Goal: Information Seeking & Learning: Learn about a topic

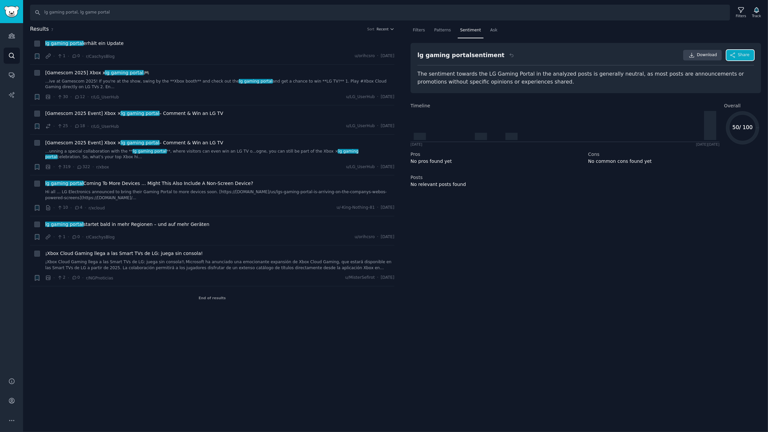
click at [742, 57] on span "Share" at bounding box center [744, 55] width 12 height 6
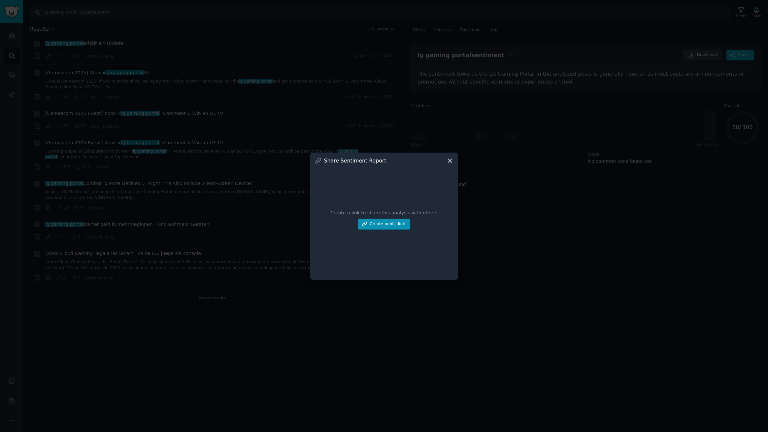
click at [450, 158] on icon at bounding box center [450, 160] width 7 height 7
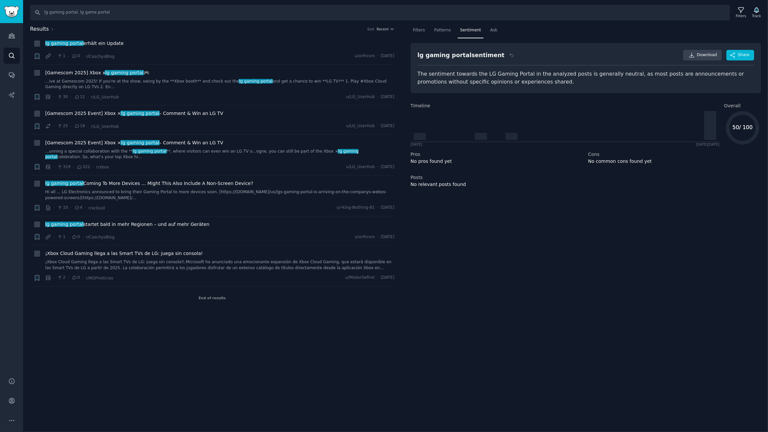
drag, startPoint x: 597, startPoint y: 205, endPoint x: 484, endPoint y: 107, distance: 149.4
click at [595, 204] on div "Filters Patterns Sentiment Ask lg gaming portal sentiment Download Share The se…" at bounding box center [586, 167] width 365 height 284
click at [165, 38] on li "+ lg gaming portal erhält ein Update · 1 · 0 · r/CaschysBlog u/orihcsro · Fri 2…" at bounding box center [212, 49] width 365 height 29
click at [742, 10] on icon at bounding box center [741, 10] width 7 height 7
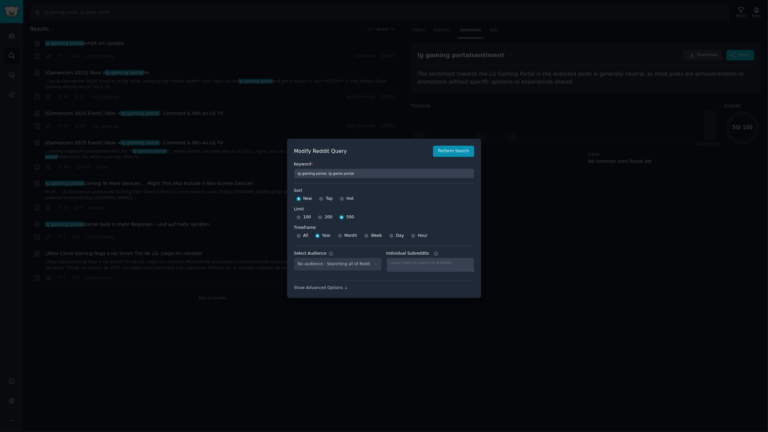
click at [297, 232] on div "All" at bounding box center [303, 235] width 12 height 11
click at [297, 233] on input "All" at bounding box center [299, 235] width 5 height 5
radio input "true"
click at [458, 147] on button "Perform Search" at bounding box center [453, 151] width 41 height 11
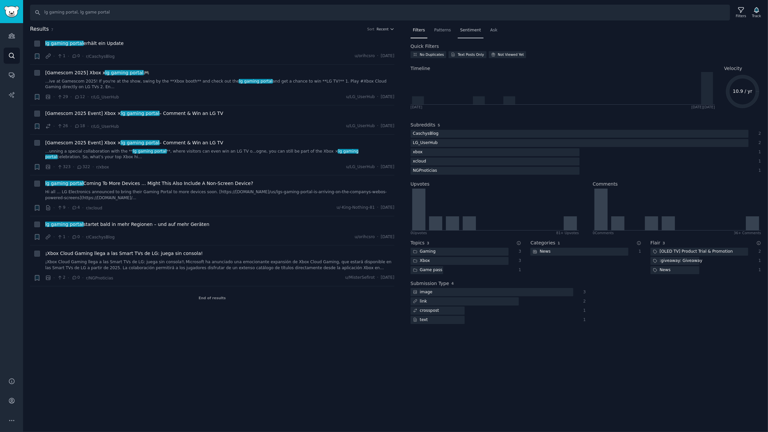
click at [468, 32] on span "Sentiment" at bounding box center [470, 30] width 21 height 6
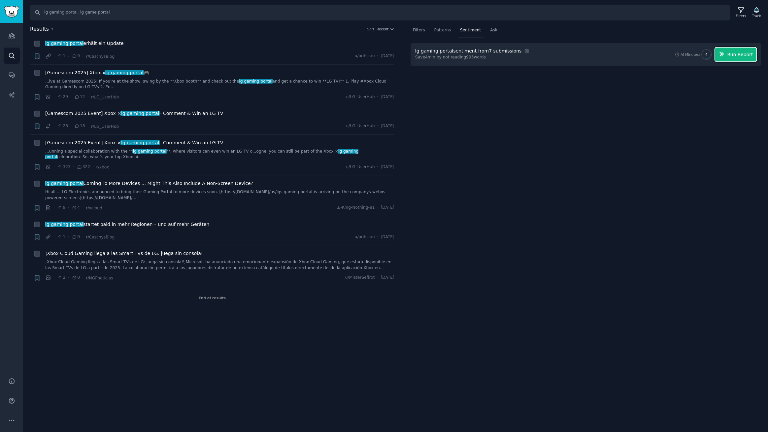
click at [737, 54] on span "Run Report" at bounding box center [741, 54] width 26 height 7
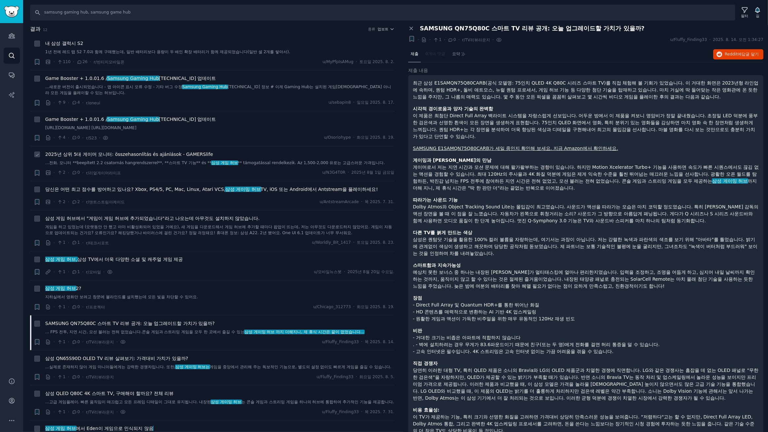
scroll to position [57, 0]
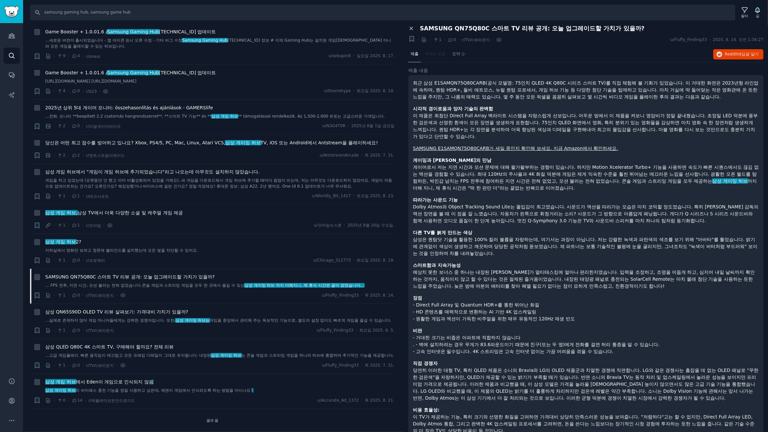
click at [410, 29] on icon at bounding box center [411, 28] width 6 height 6
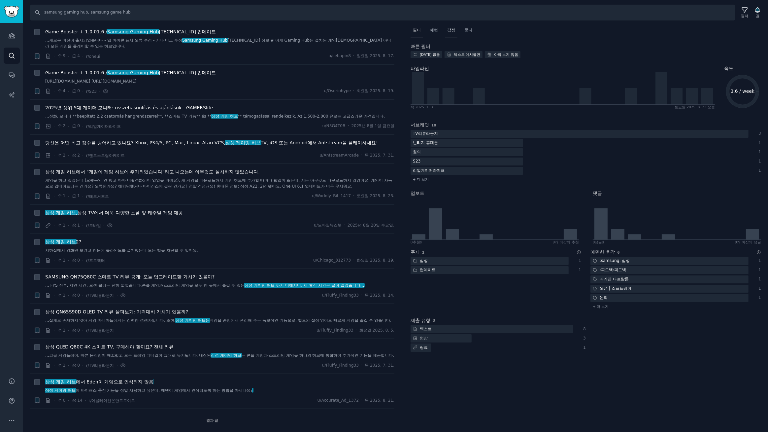
click at [453, 30] on font "감정" at bounding box center [451, 30] width 8 height 5
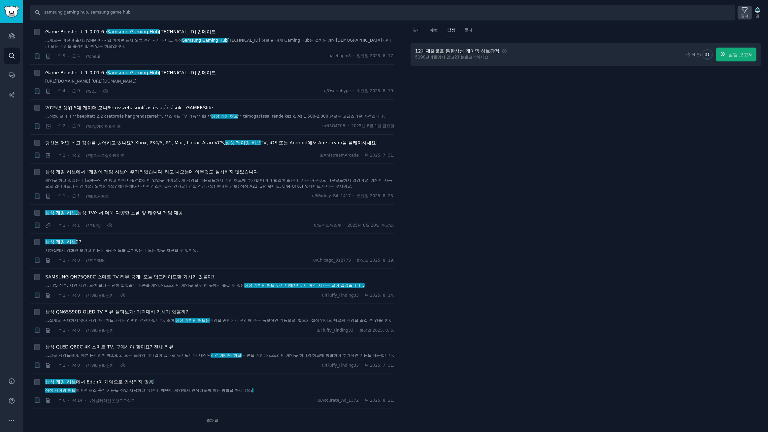
click at [744, 9] on icon at bounding box center [745, 10] width 7 height 7
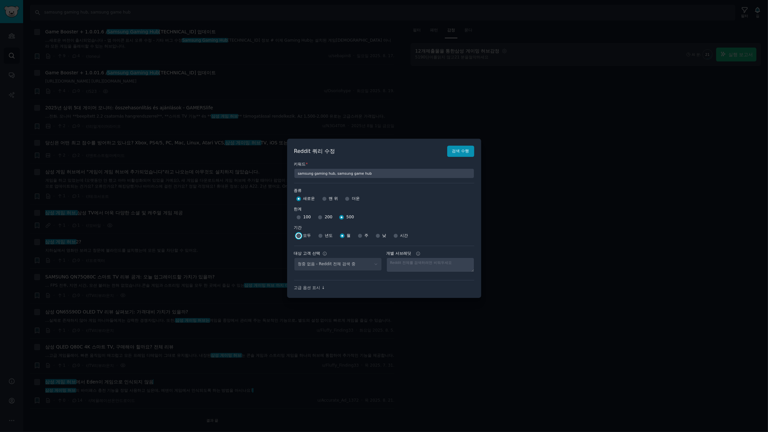
click at [299, 235] on input "모두" at bounding box center [299, 235] width 5 height 5
radio input "true"
click at [470, 151] on button "검색 수행" at bounding box center [460, 151] width 27 height 11
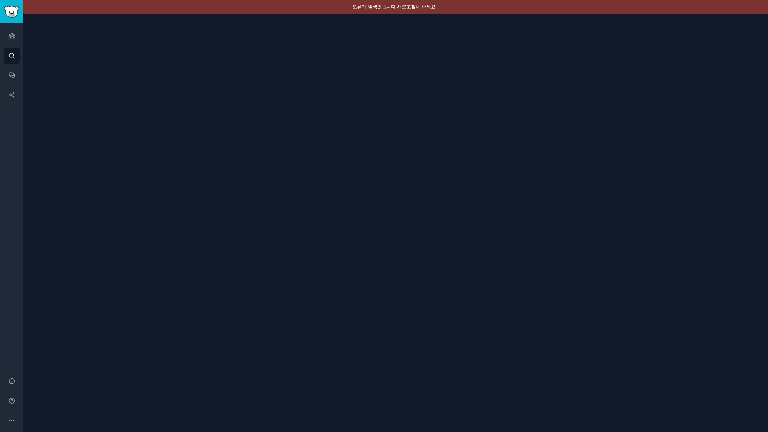
click at [410, 9] on font "새로고침" at bounding box center [406, 6] width 18 height 5
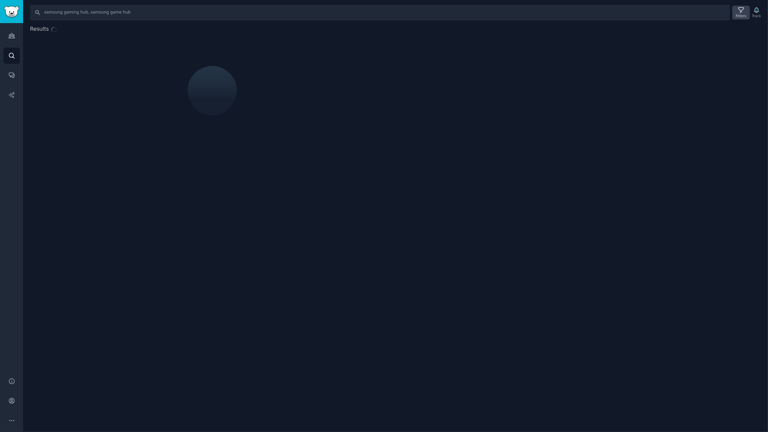
click at [742, 14] on div "Filters" at bounding box center [741, 16] width 10 height 5
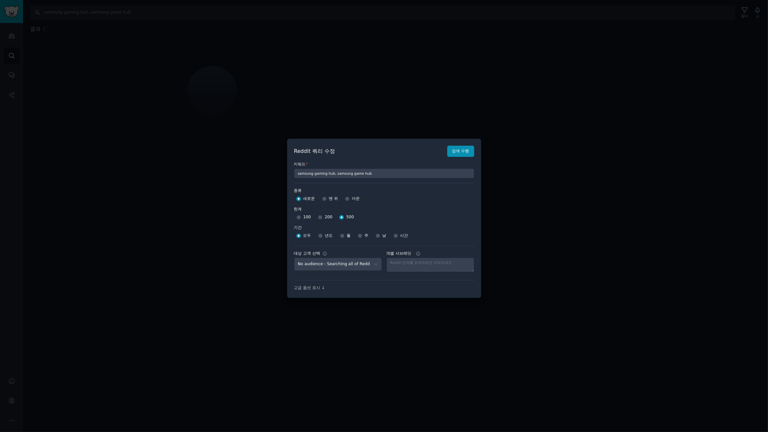
click at [492, 66] on div at bounding box center [384, 216] width 768 height 432
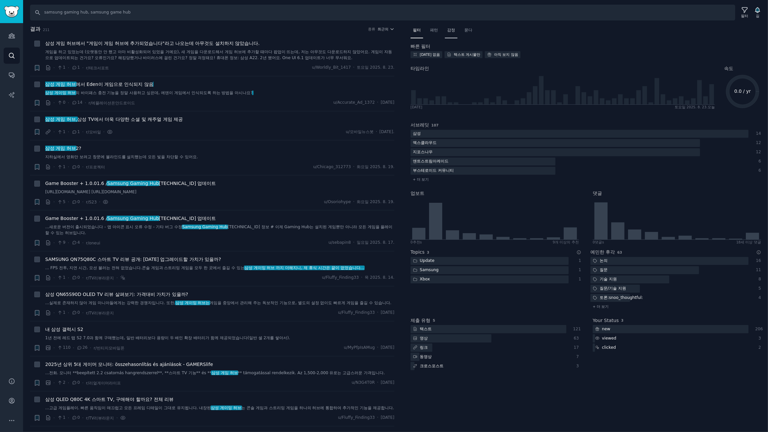
click at [455, 31] on font "감정" at bounding box center [451, 30] width 8 height 5
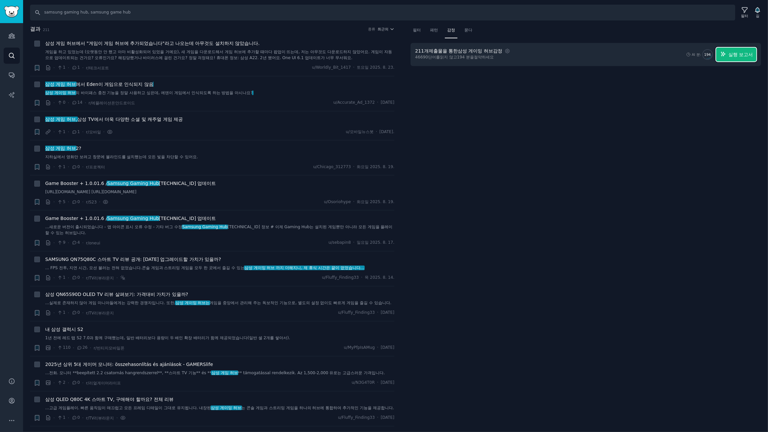
click at [739, 53] on font "실행 보고서" at bounding box center [741, 54] width 24 height 5
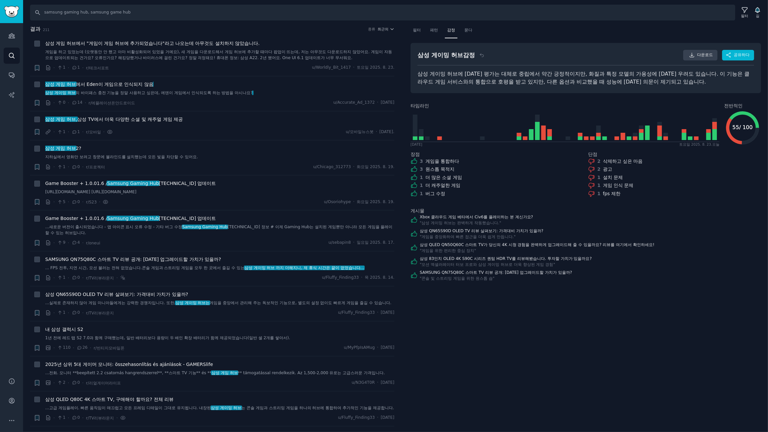
drag, startPoint x: 616, startPoint y: 311, endPoint x: 612, endPoint y: 249, distance: 62.2
click at [616, 307] on div "필터 패턴 감정 묻다 삼성 게이밍 허브 감정 다운로드 공유하다 삼성 게이밍 허브에 대한 평가는 대체로 중립에서 약간 긍정적이지만, 화질과 특정…" at bounding box center [586, 228] width 365 height 407
